Goal: Task Accomplishment & Management: Manage account settings

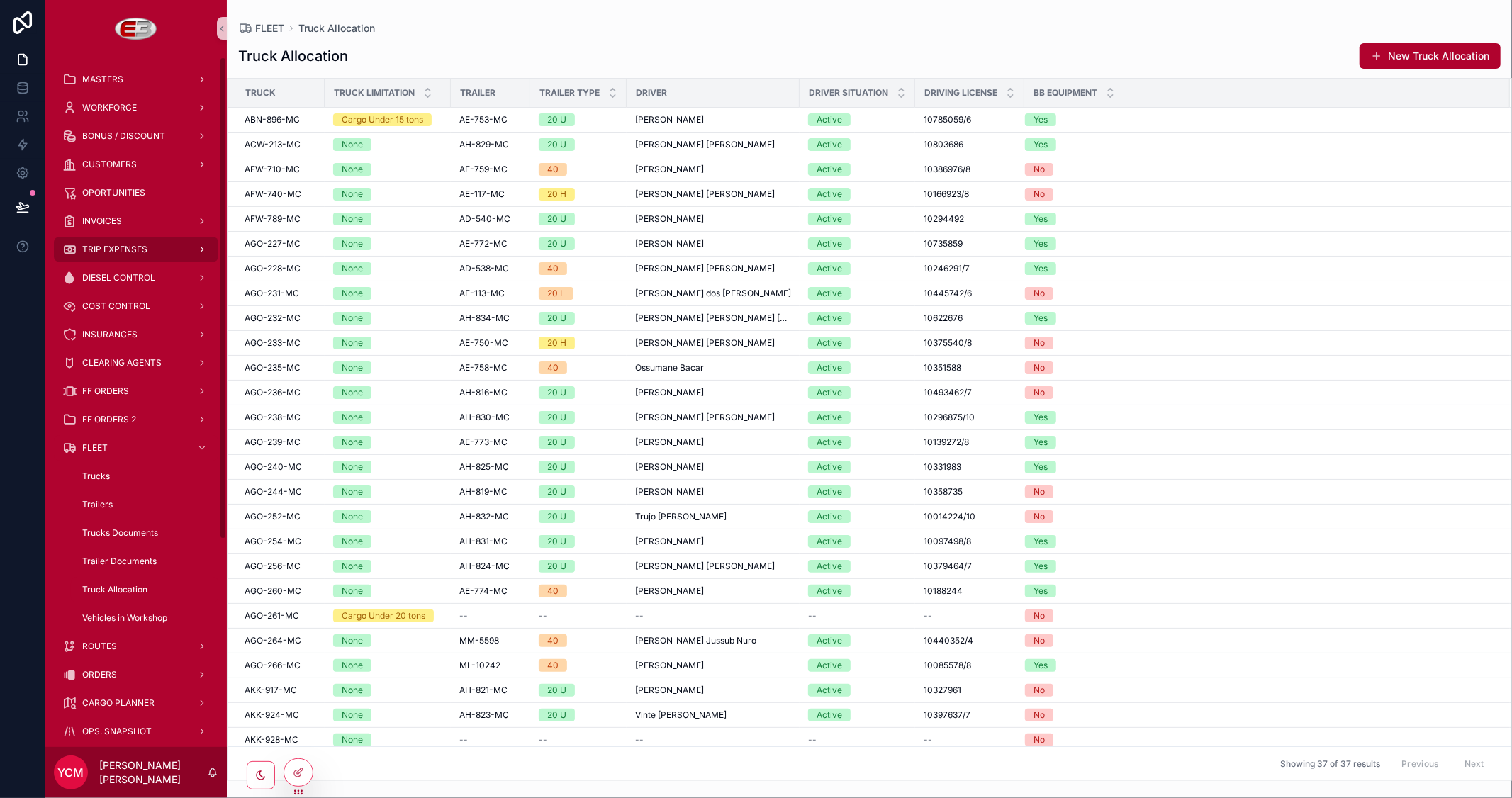
click at [112, 241] on div "TRIP EXPENSES" at bounding box center [135, 249] width 147 height 22
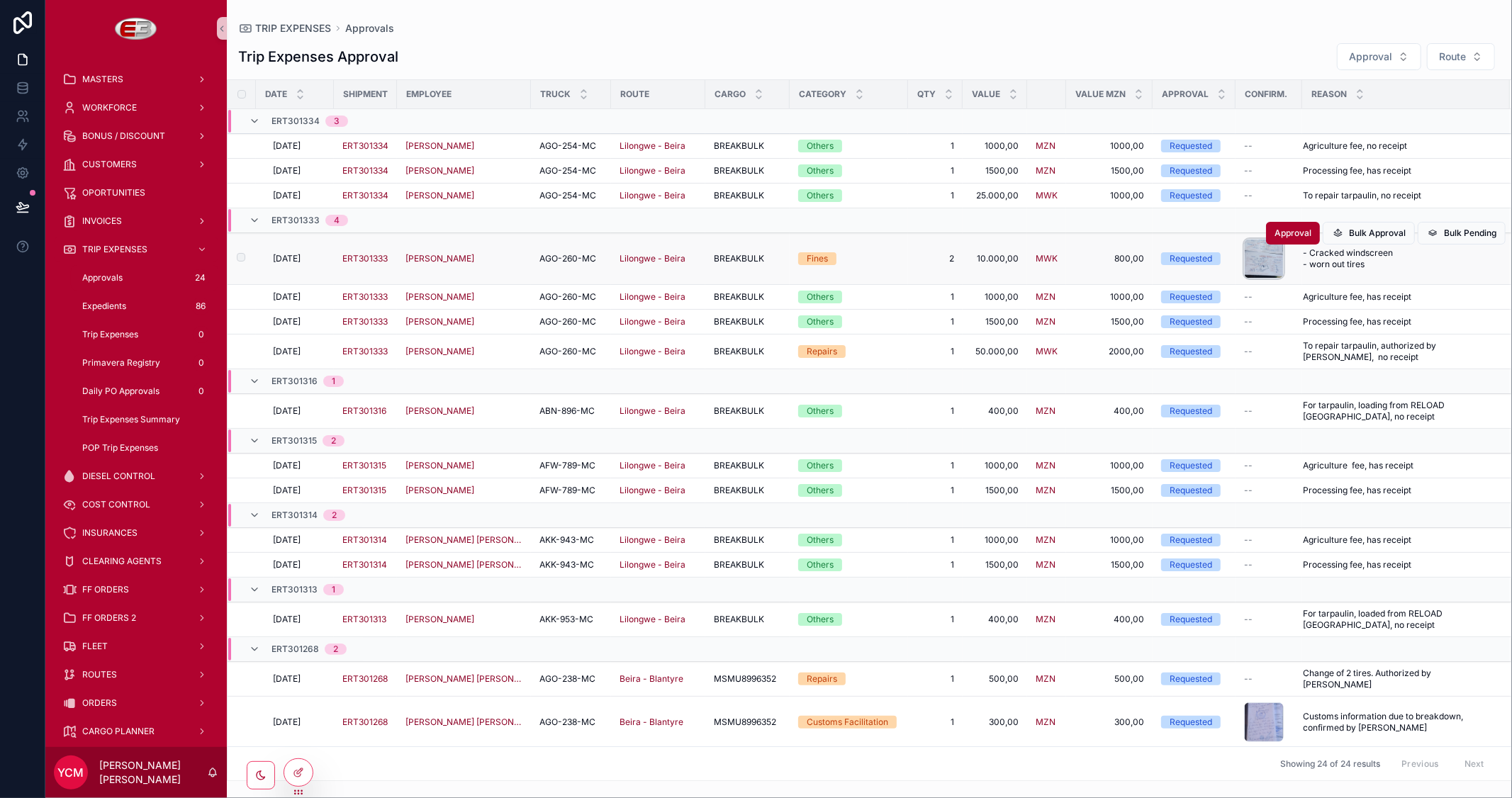
click at [1263, 260] on div "scrollable content" at bounding box center [1264, 258] width 40 height 40
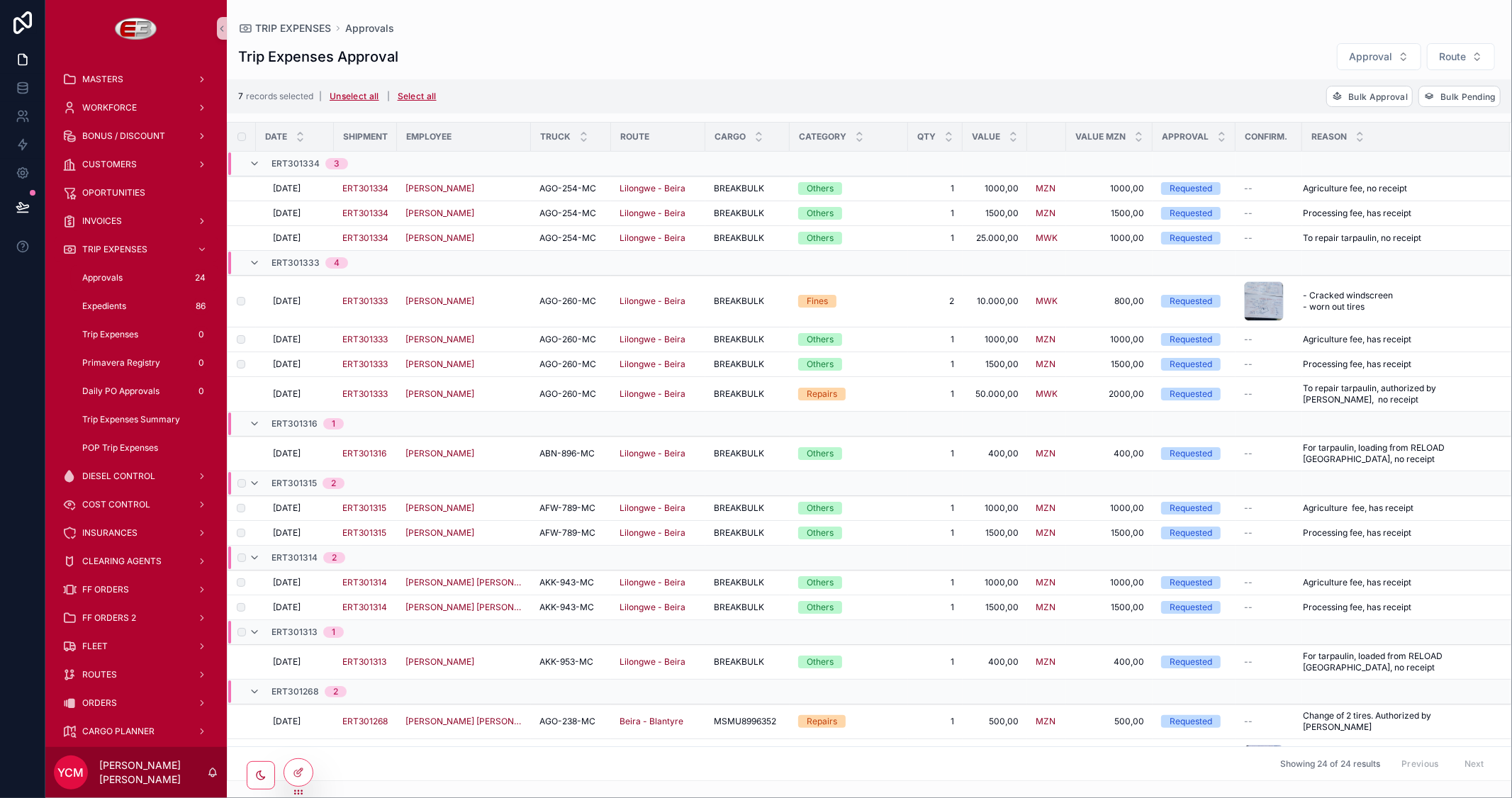
click at [241, 638] on div "scrollable content" at bounding box center [240, 632] width 17 height 22
click at [1360, 92] on span "Bulk Approval" at bounding box center [1378, 96] width 59 height 11
click at [1439, 66] on icon "scrollable content" at bounding box center [1439, 68] width 12 height 12
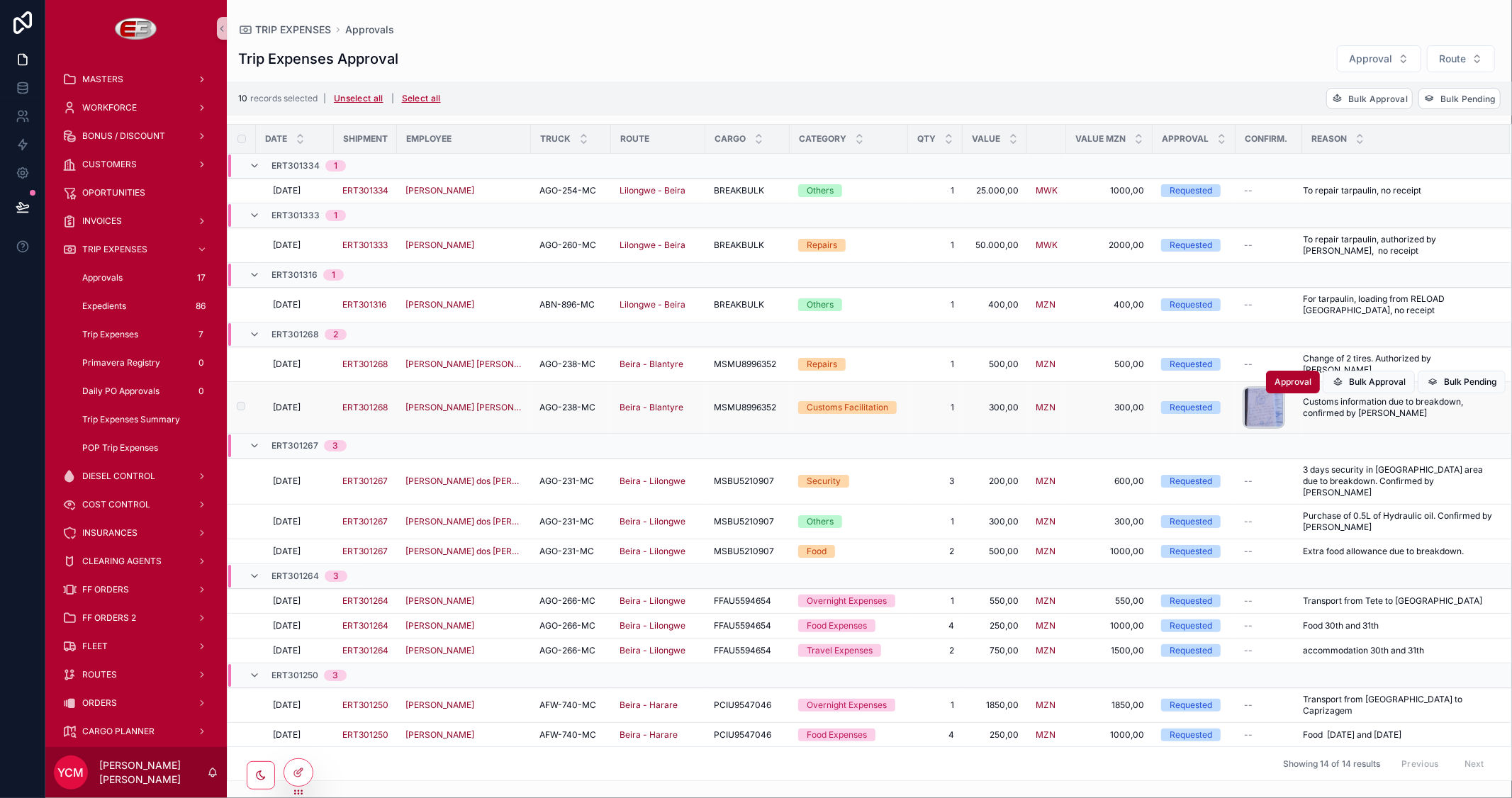
click at [1266, 403] on div "scrollable content" at bounding box center [1264, 407] width 40 height 40
click at [237, 516] on label "scrollable content" at bounding box center [232, 522] width 9 height 12
click at [1348, 102] on span "Bulk Approval" at bounding box center [1378, 98] width 59 height 11
click at [1444, 71] on icon "scrollable content" at bounding box center [1439, 71] width 12 height 12
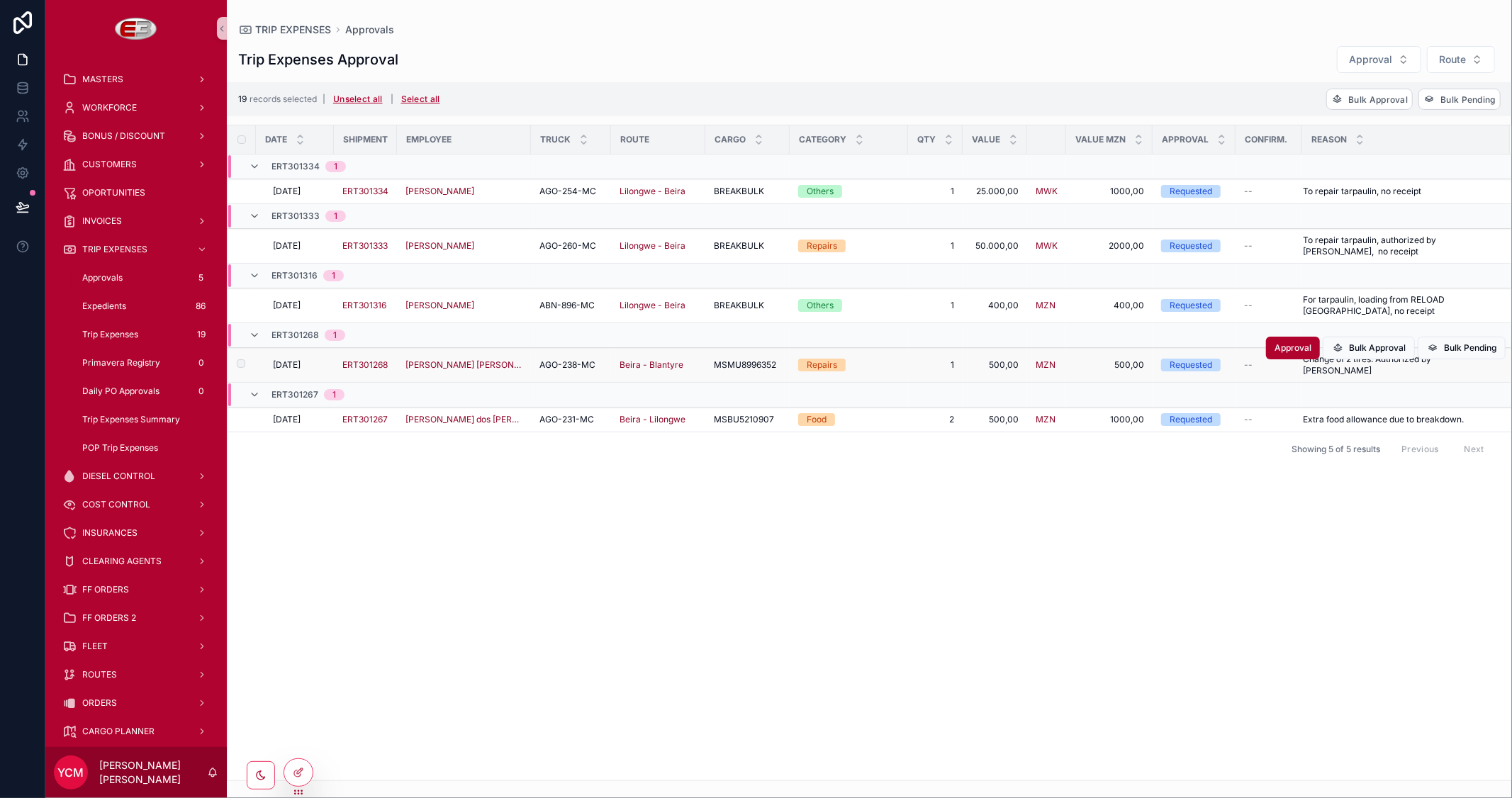
click at [235, 359] on label "scrollable content" at bounding box center [232, 365] width 9 height 12
click at [1290, 355] on button "Approval" at bounding box center [1293, 347] width 54 height 22
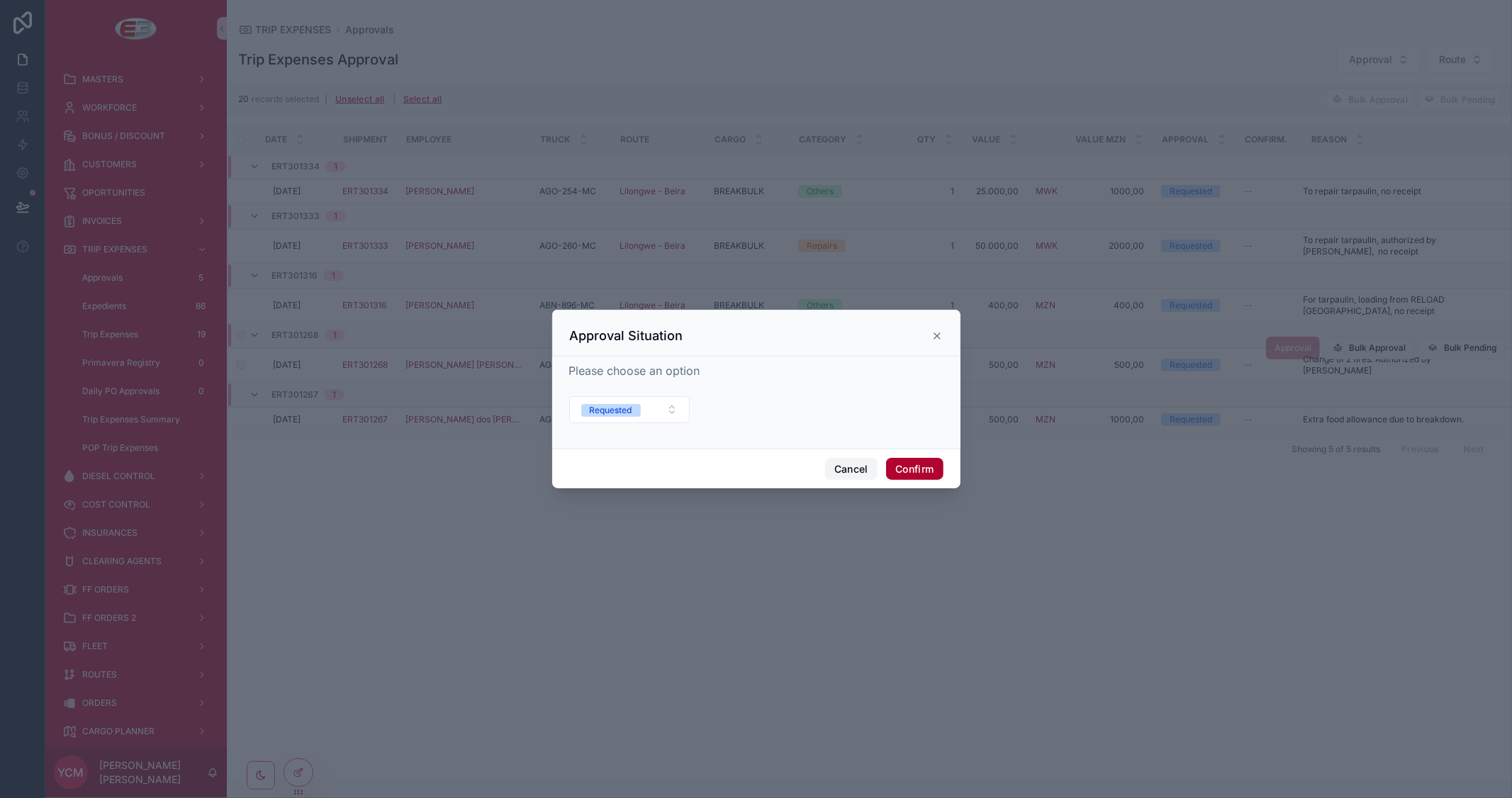
click at [842, 471] on button "Cancel" at bounding box center [852, 468] width 53 height 22
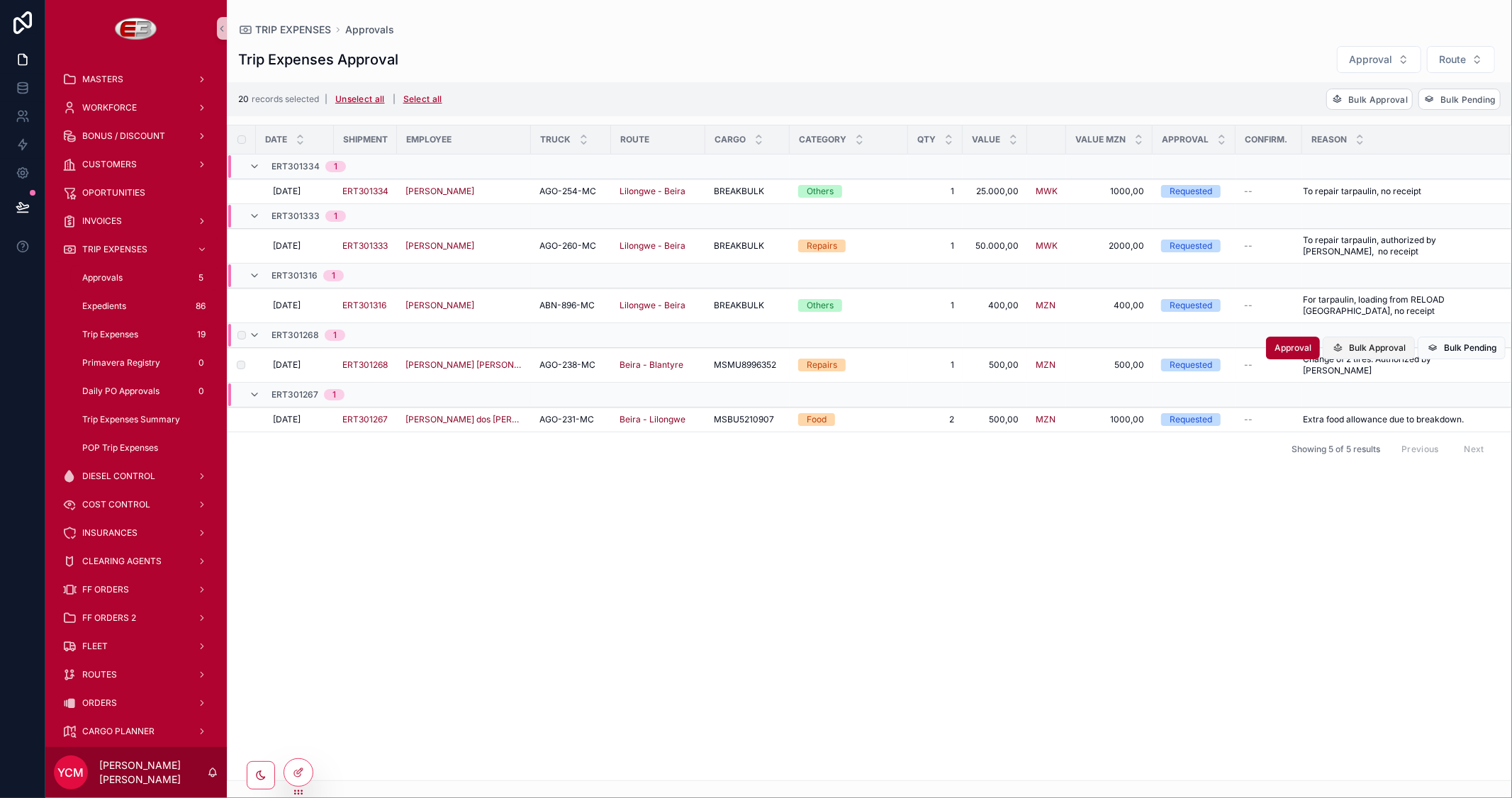
click at [1376, 351] on span "Bulk Approval" at bounding box center [1378, 348] width 56 height 12
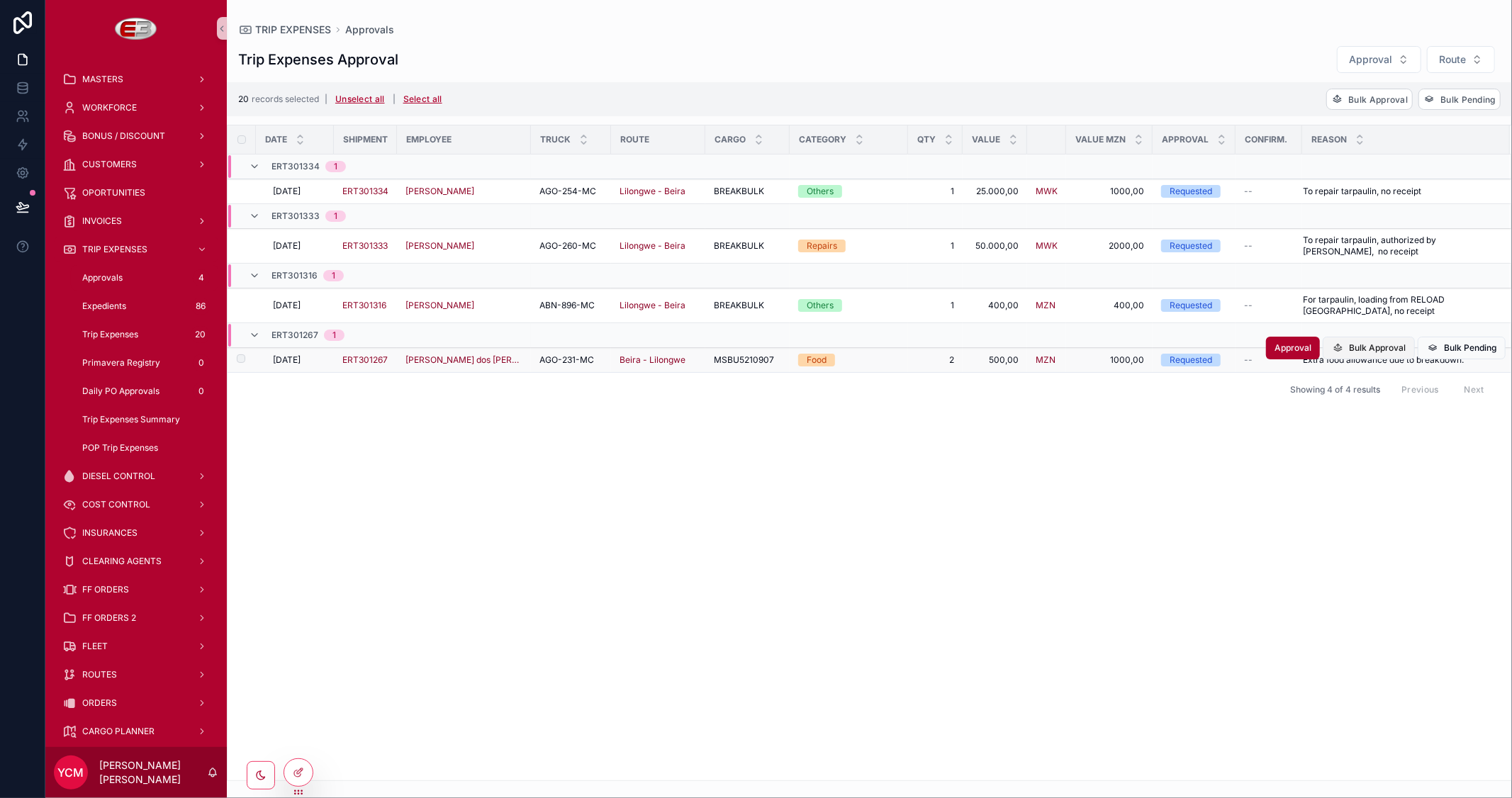
click at [1350, 350] on span "Bulk Approval" at bounding box center [1378, 348] width 56 height 12
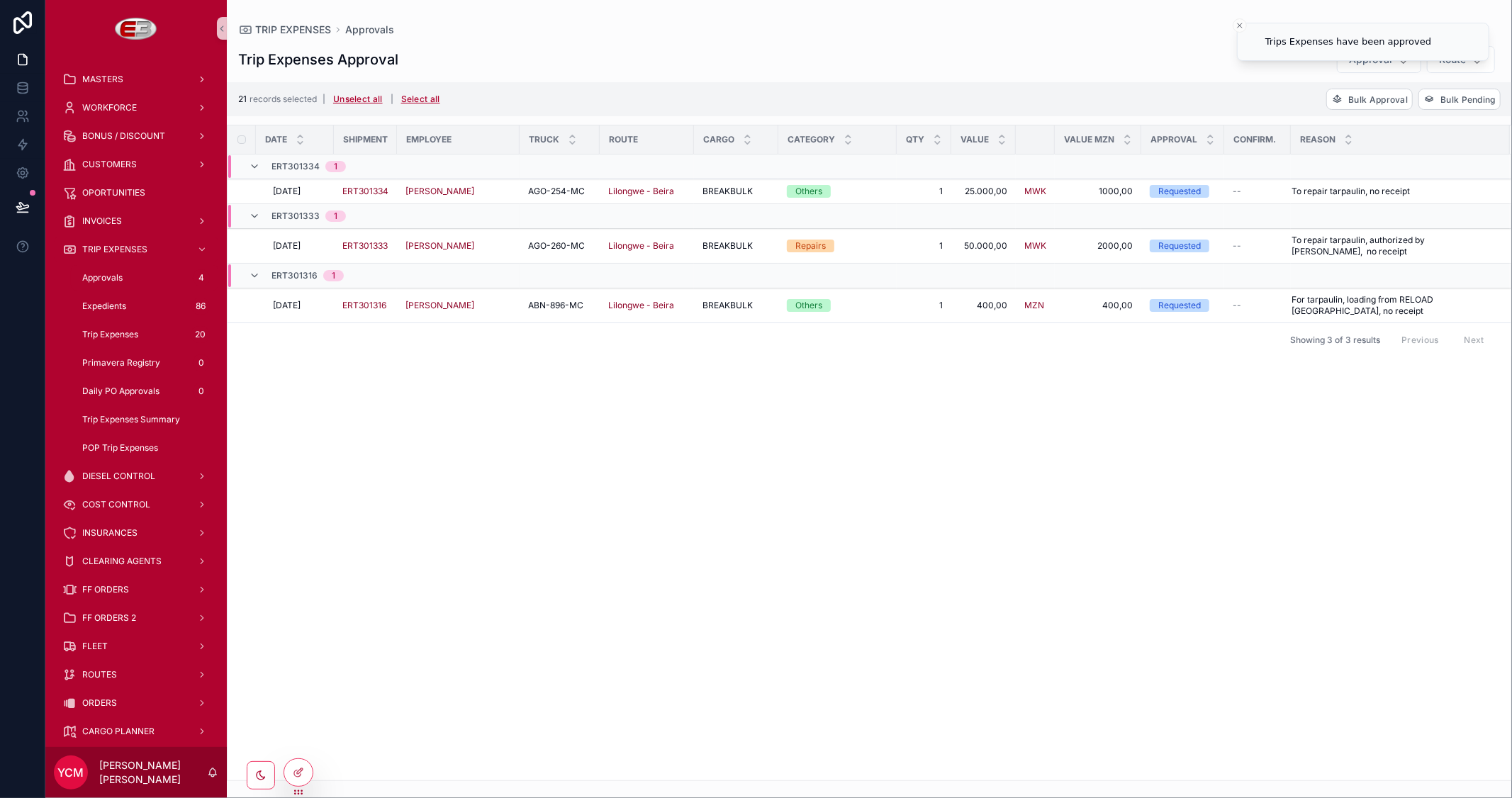
click at [1321, 491] on div "Date Shipment Employee Truck Route Cargo Category Qty Value Value MZN Approval …" at bounding box center [869, 453] width 1284 height 655
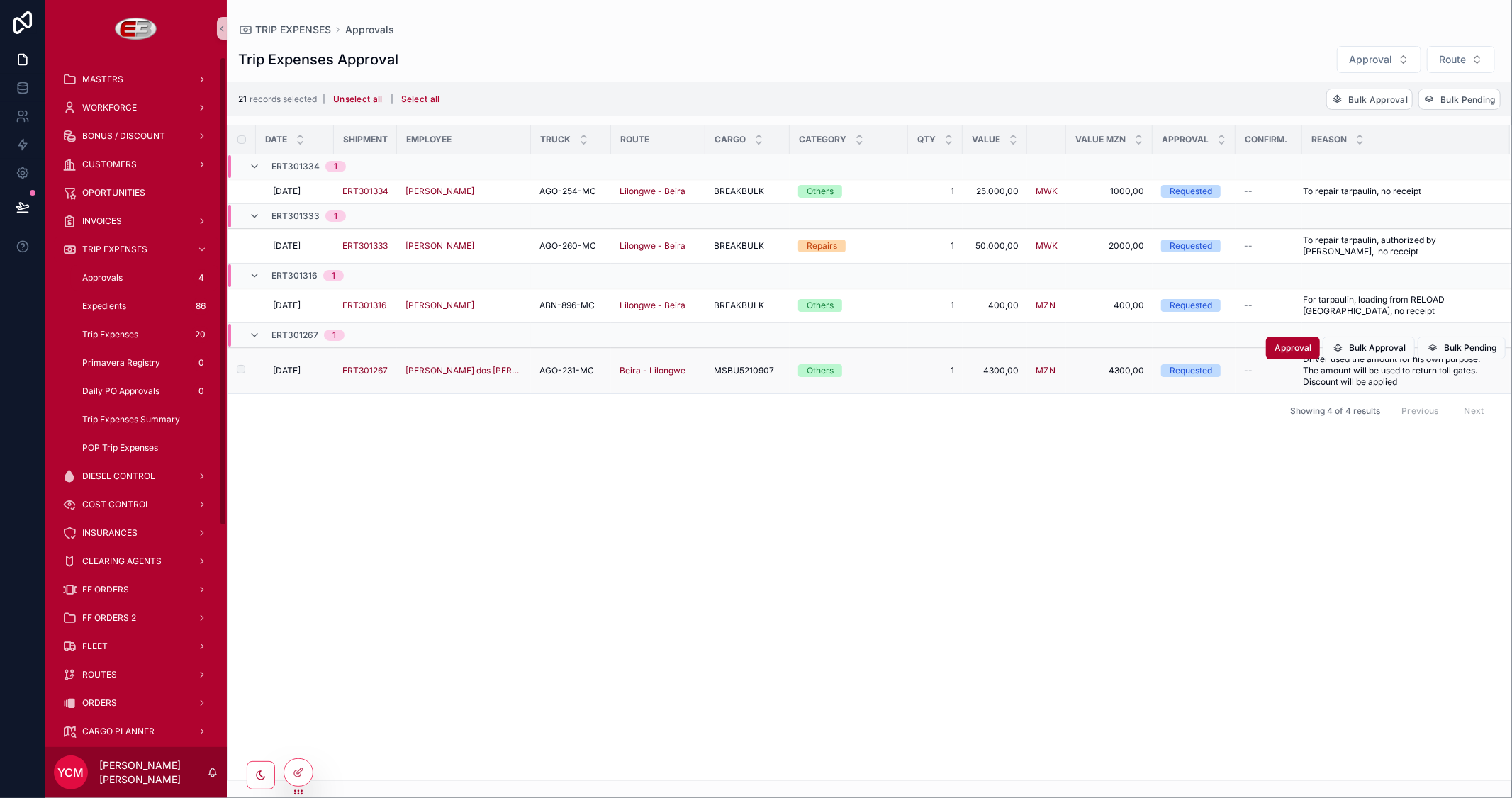
click at [296, 373] on span "[DATE]" at bounding box center [286, 371] width 27 height 12
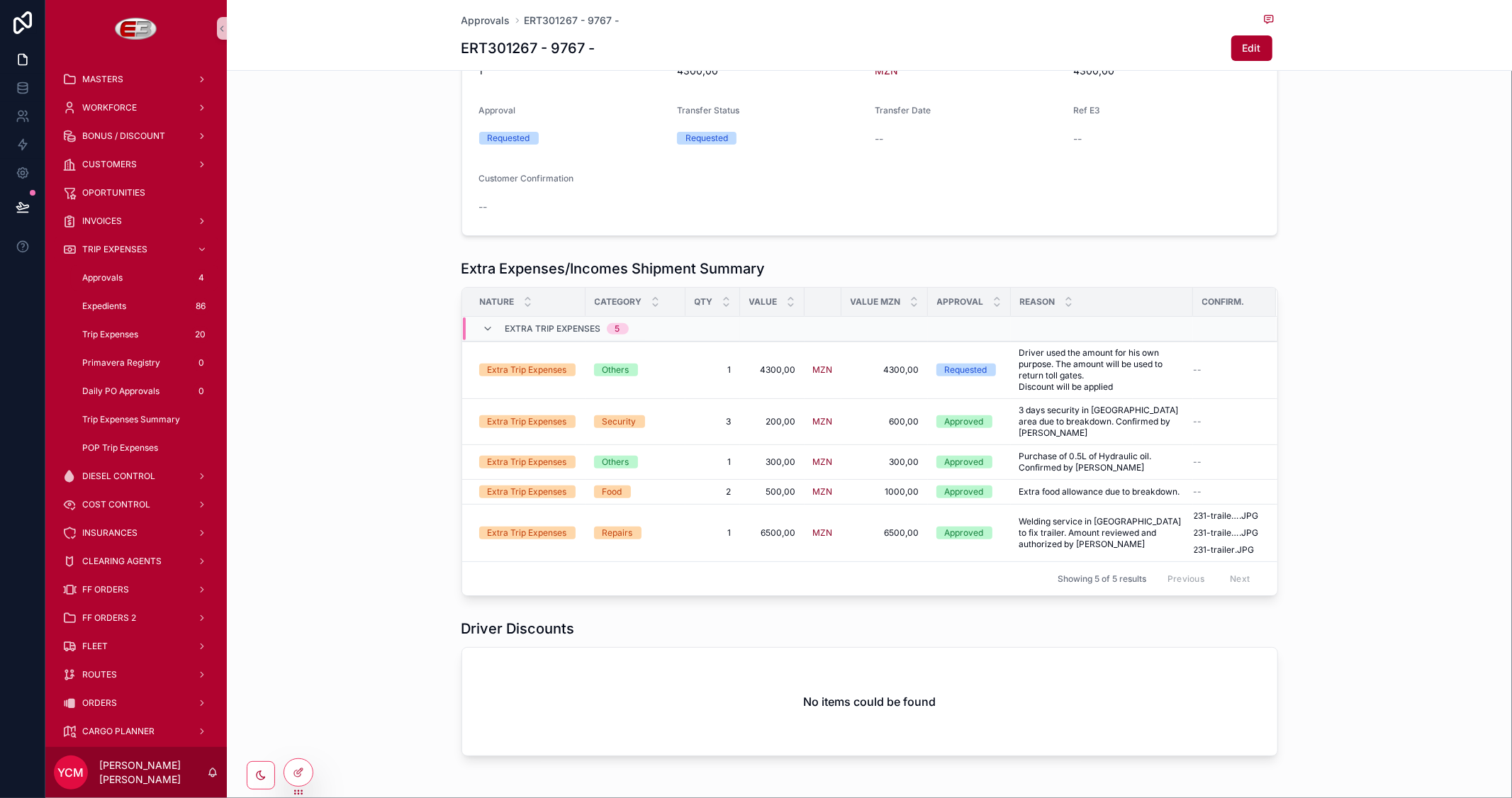
scroll to position [364, 0]
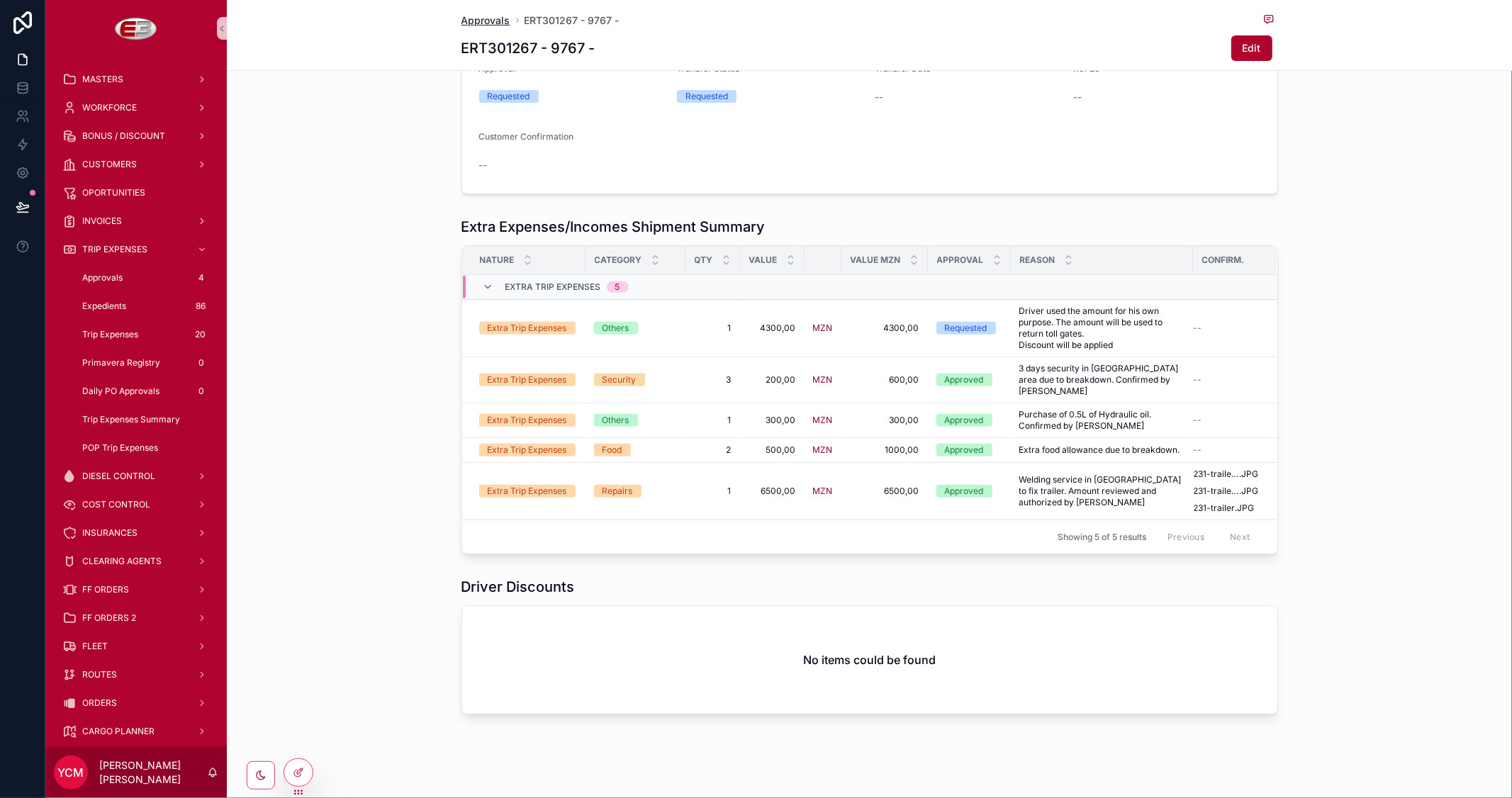
click at [484, 19] on span "Approvals" at bounding box center [486, 20] width 49 height 15
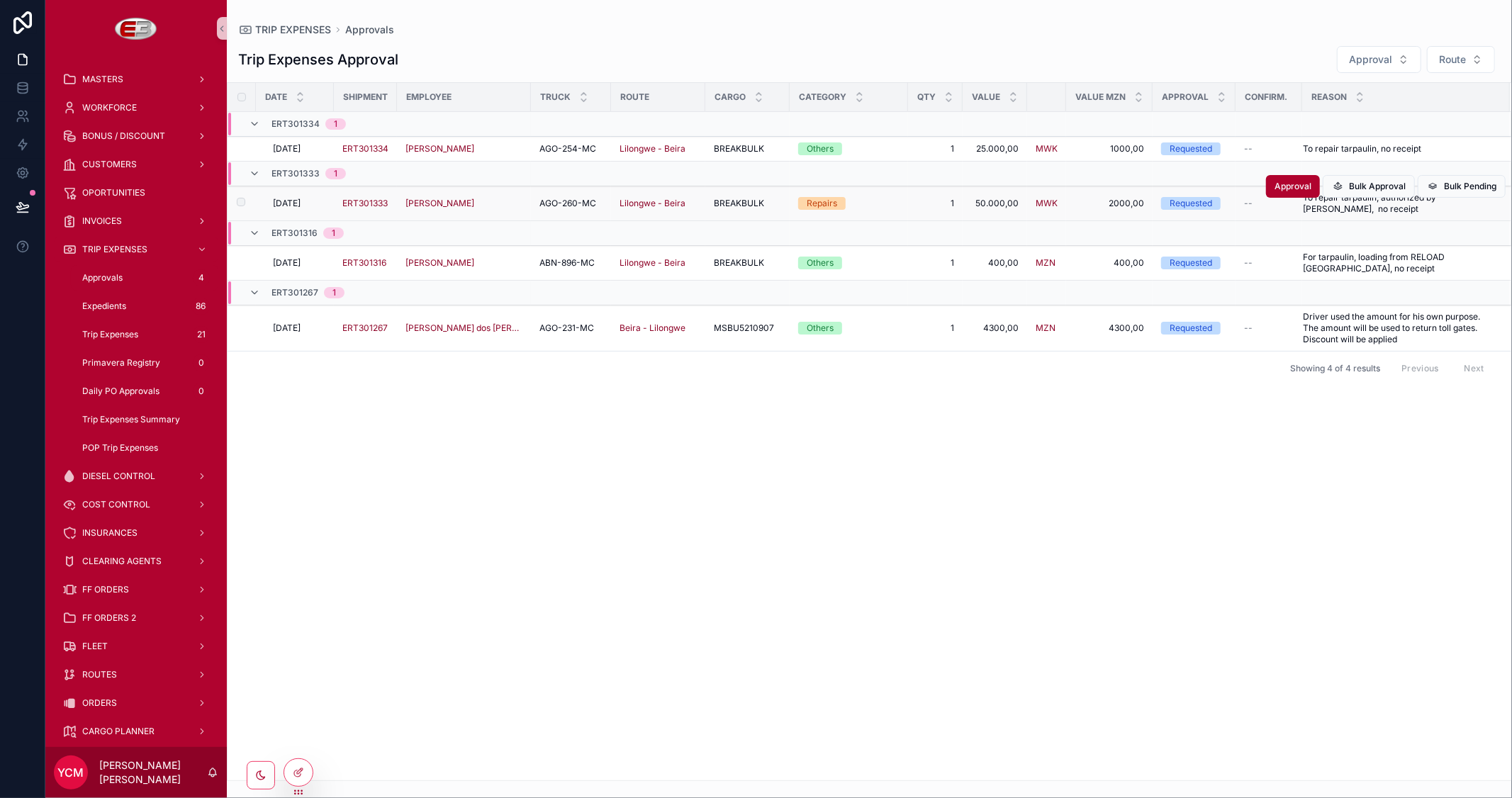
click at [249, 202] on td "scrollable content" at bounding box center [241, 204] width 28 height 35
click at [1367, 186] on span "Bulk Approval" at bounding box center [1378, 187] width 56 height 12
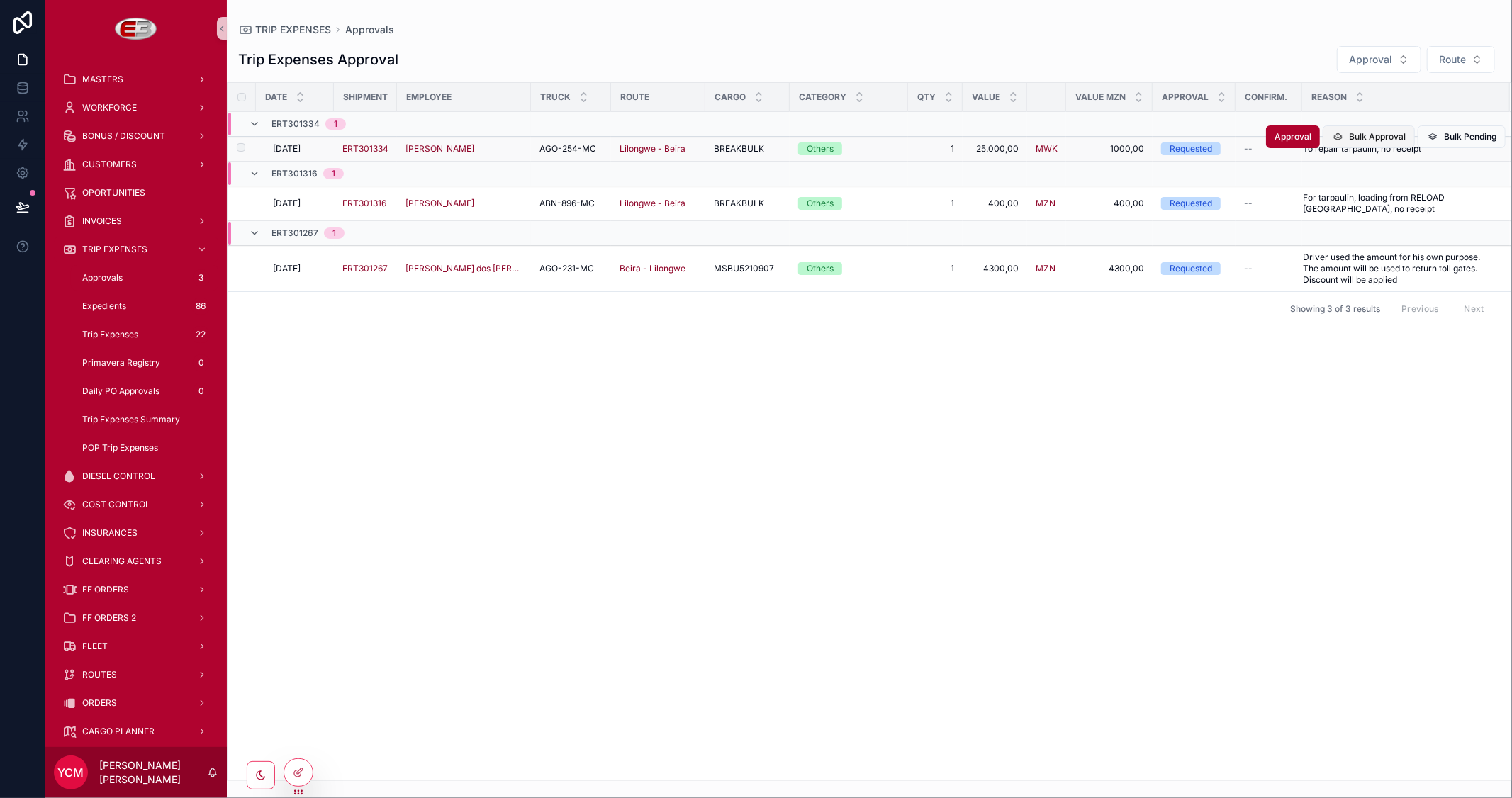
click at [1370, 140] on span "Bulk Approval" at bounding box center [1378, 137] width 56 height 12
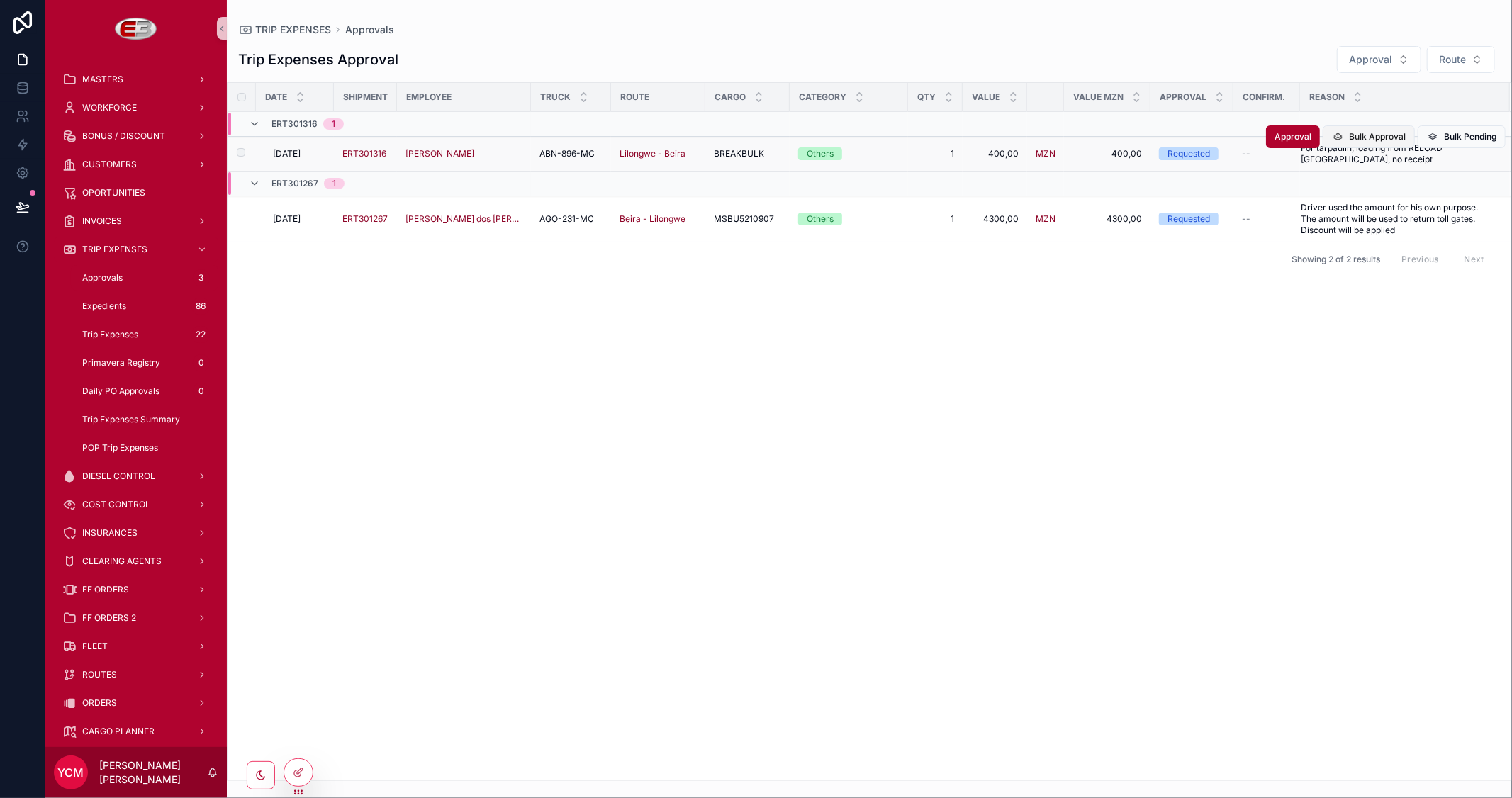
click at [1363, 134] on span "Bulk Approval" at bounding box center [1378, 137] width 56 height 12
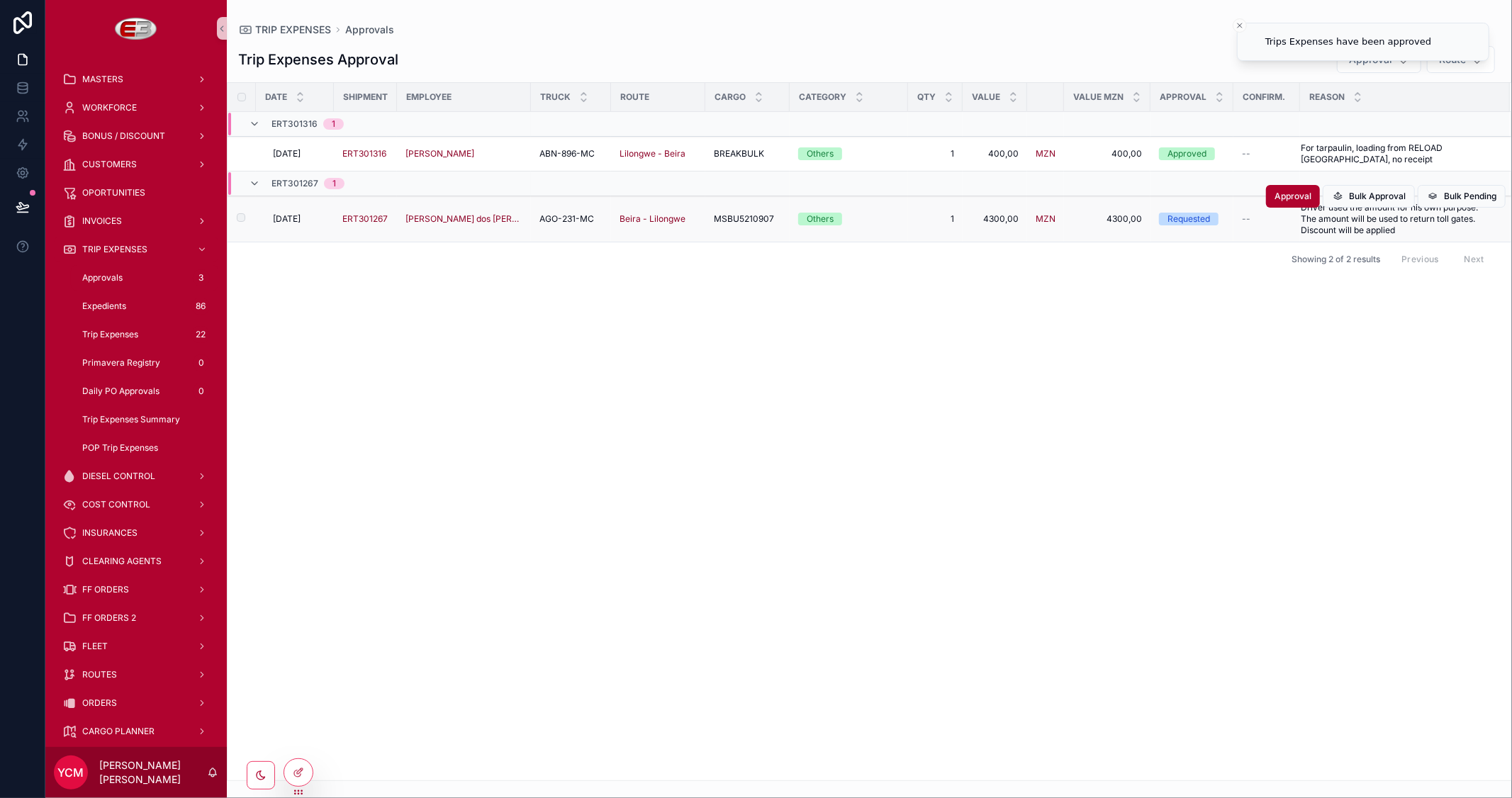
click at [291, 218] on span "[DATE]" at bounding box center [286, 219] width 27 height 12
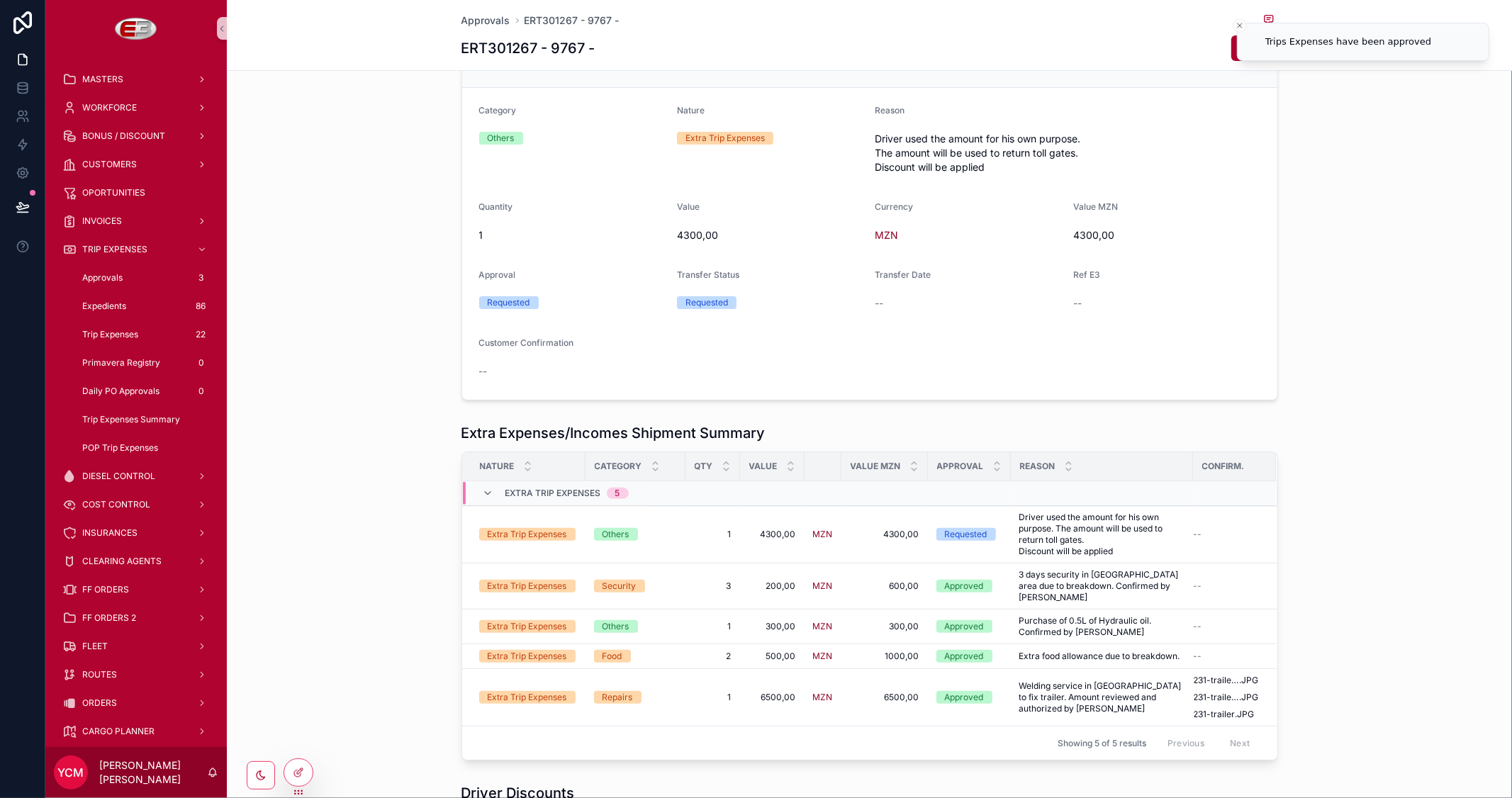
scroll to position [343, 0]
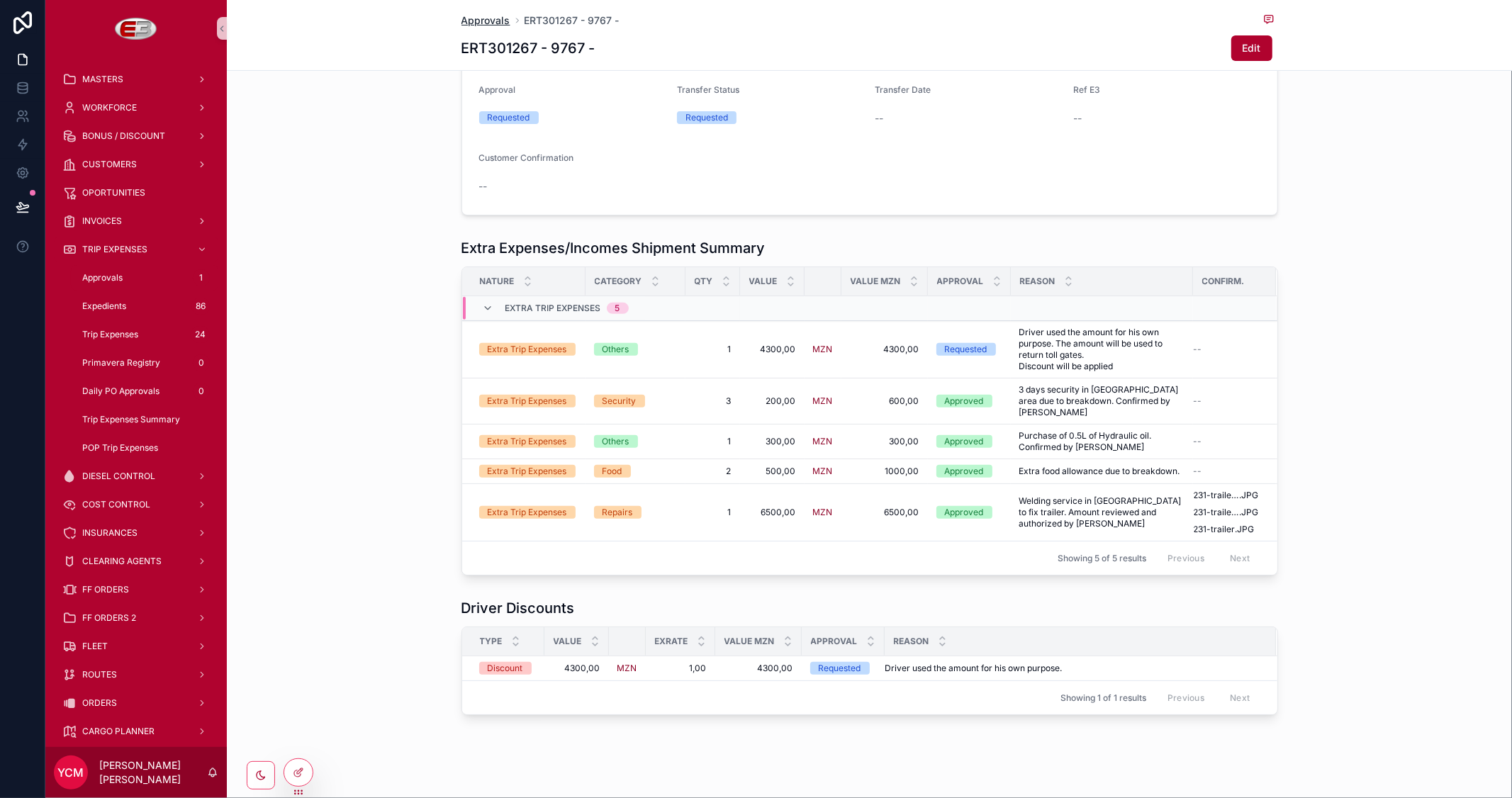
click at [473, 22] on span "Approvals" at bounding box center [486, 20] width 49 height 15
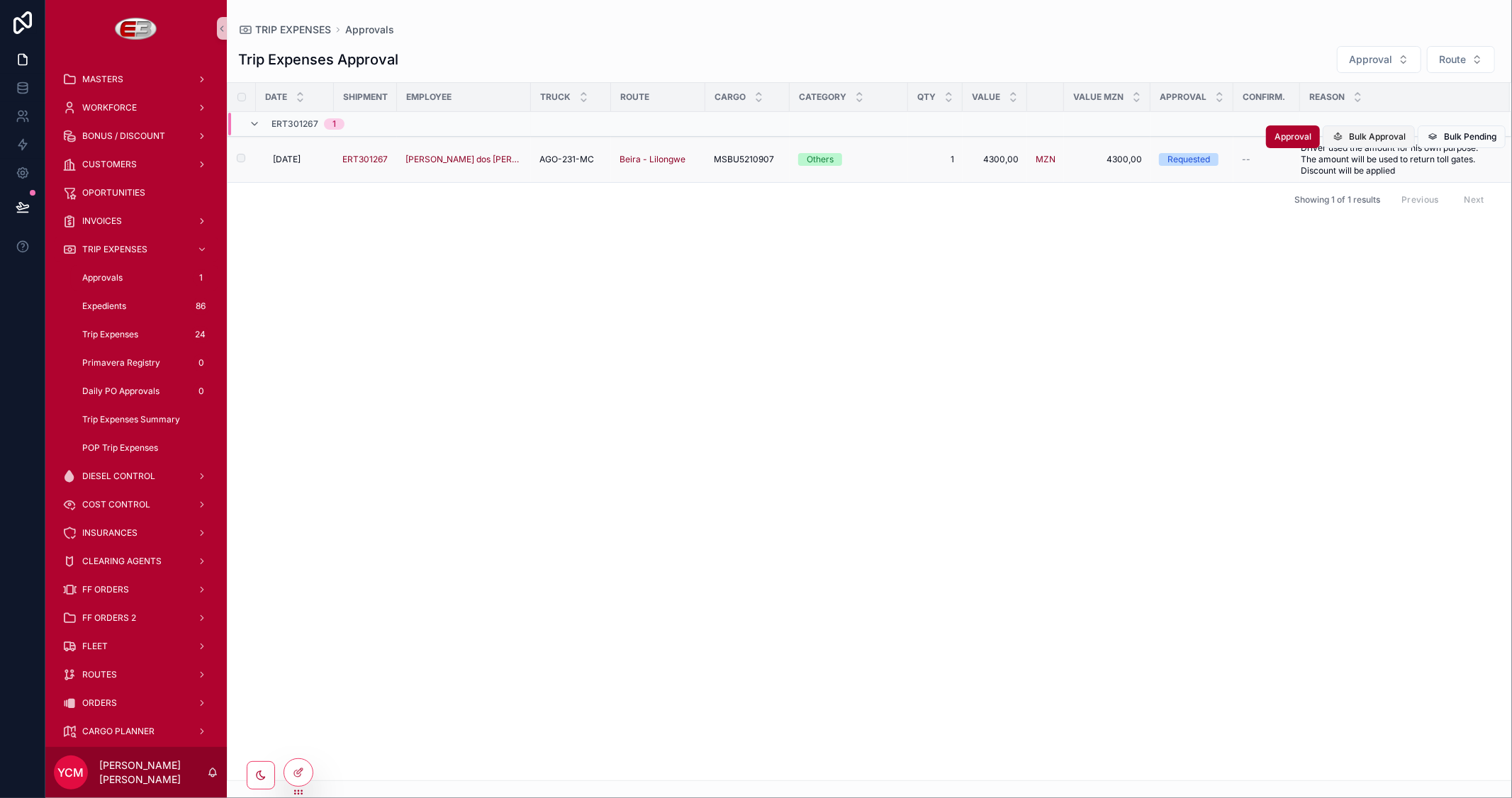
click at [1354, 138] on span "Bulk Approval" at bounding box center [1378, 137] width 56 height 12
